Goal: Task Accomplishment & Management: Use online tool/utility

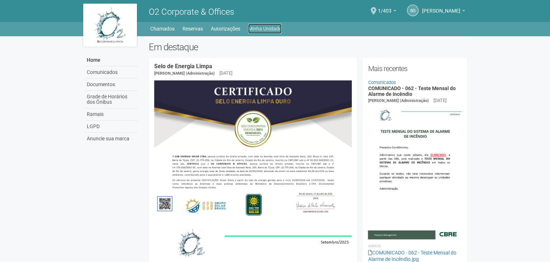
click at [262, 28] on link "Minha Unidade" at bounding box center [264, 29] width 33 height 10
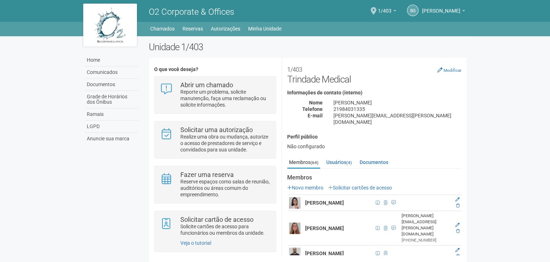
click at [352, 144] on div "1/403 Trindade Medical Modificar Informações de contato (interno) Nome Amanda T…" at bounding box center [374, 110] width 174 height 94
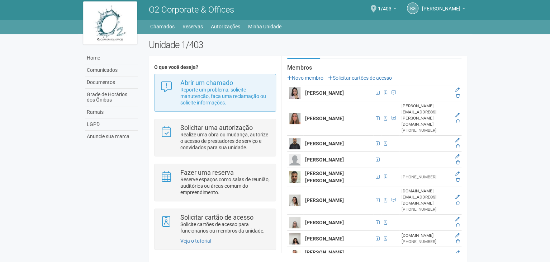
scroll to position [5, 0]
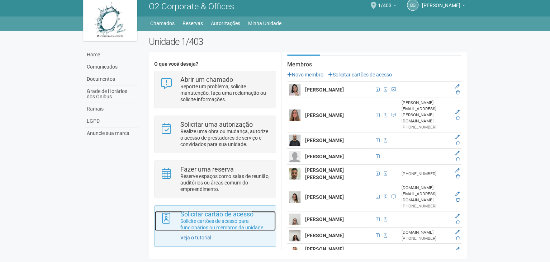
click at [229, 216] on strong "Solicitar cartão de acesso" at bounding box center [216, 214] width 73 height 8
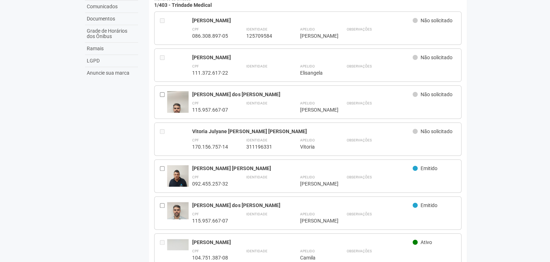
scroll to position [72, 0]
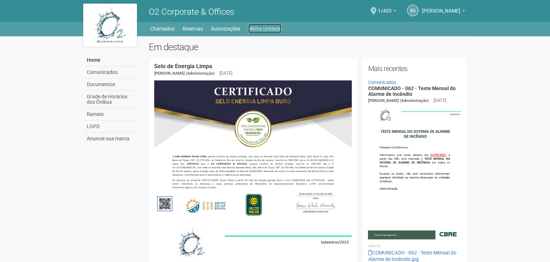
click at [273, 30] on link "Minha Unidade" at bounding box center [264, 29] width 33 height 10
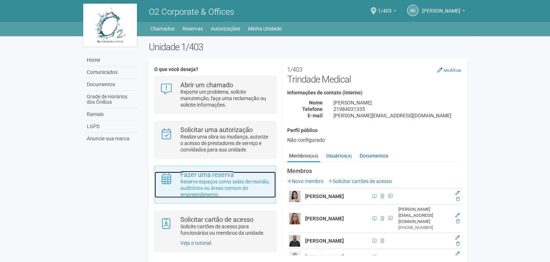
click at [238, 181] on p "Reserve espaços como salas de reunião, auditórios ou áreas comum do empreendime…" at bounding box center [225, 187] width 90 height 19
